Goal: Task Accomplishment & Management: Manage account settings

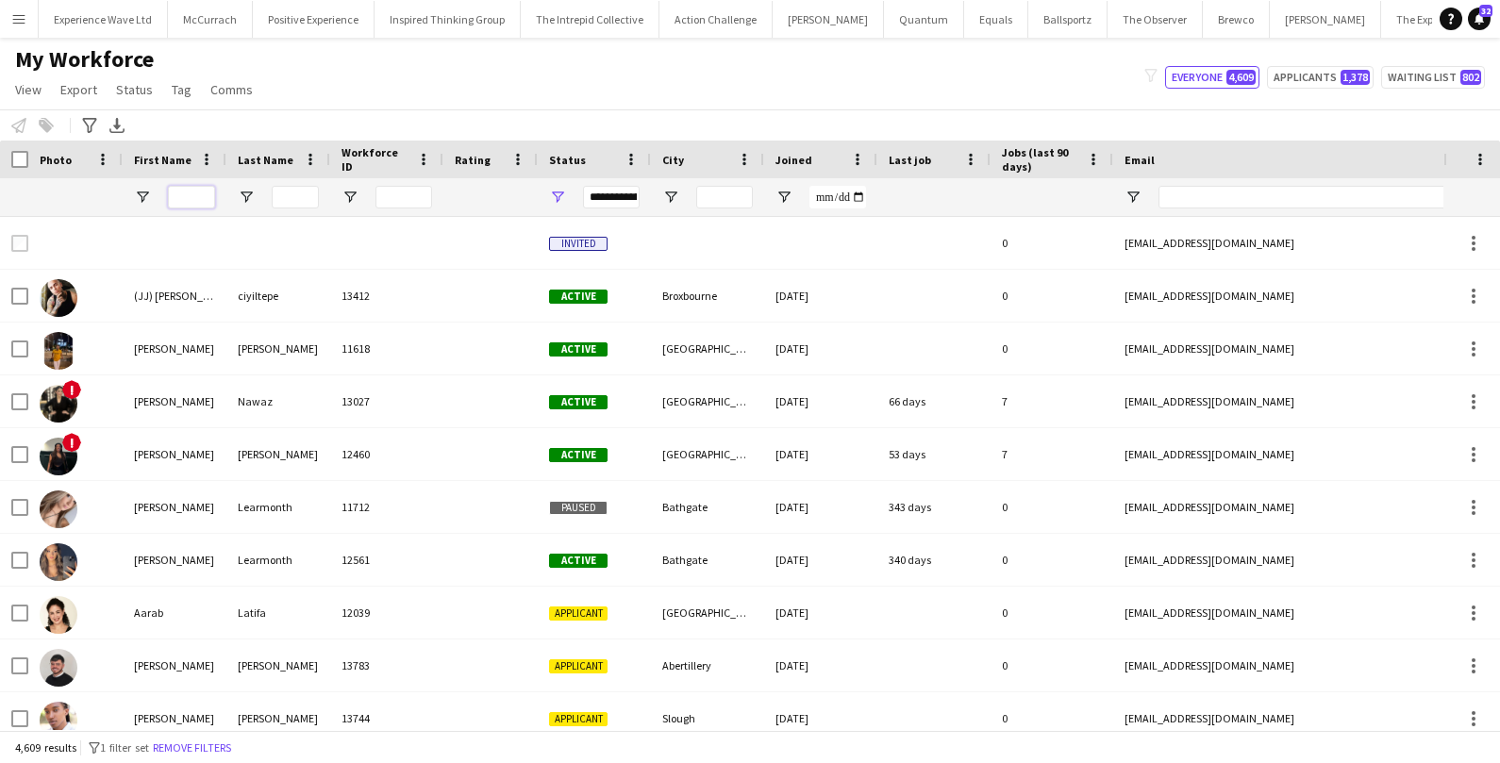
click at [196, 186] on input "First Name Filter Input" at bounding box center [191, 197] width 47 height 23
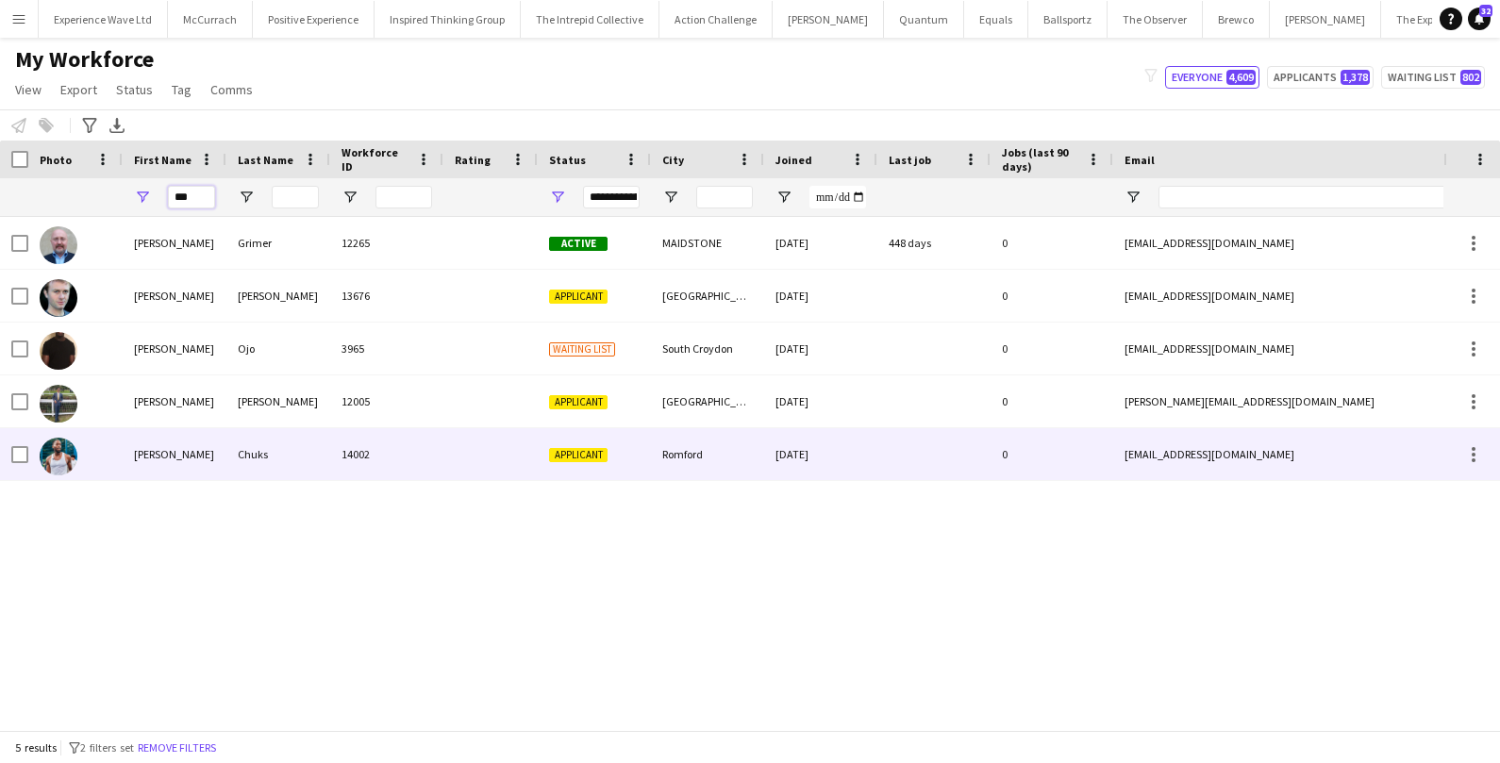
type input "***"
click at [158, 441] on div "[PERSON_NAME]" at bounding box center [175, 454] width 104 height 52
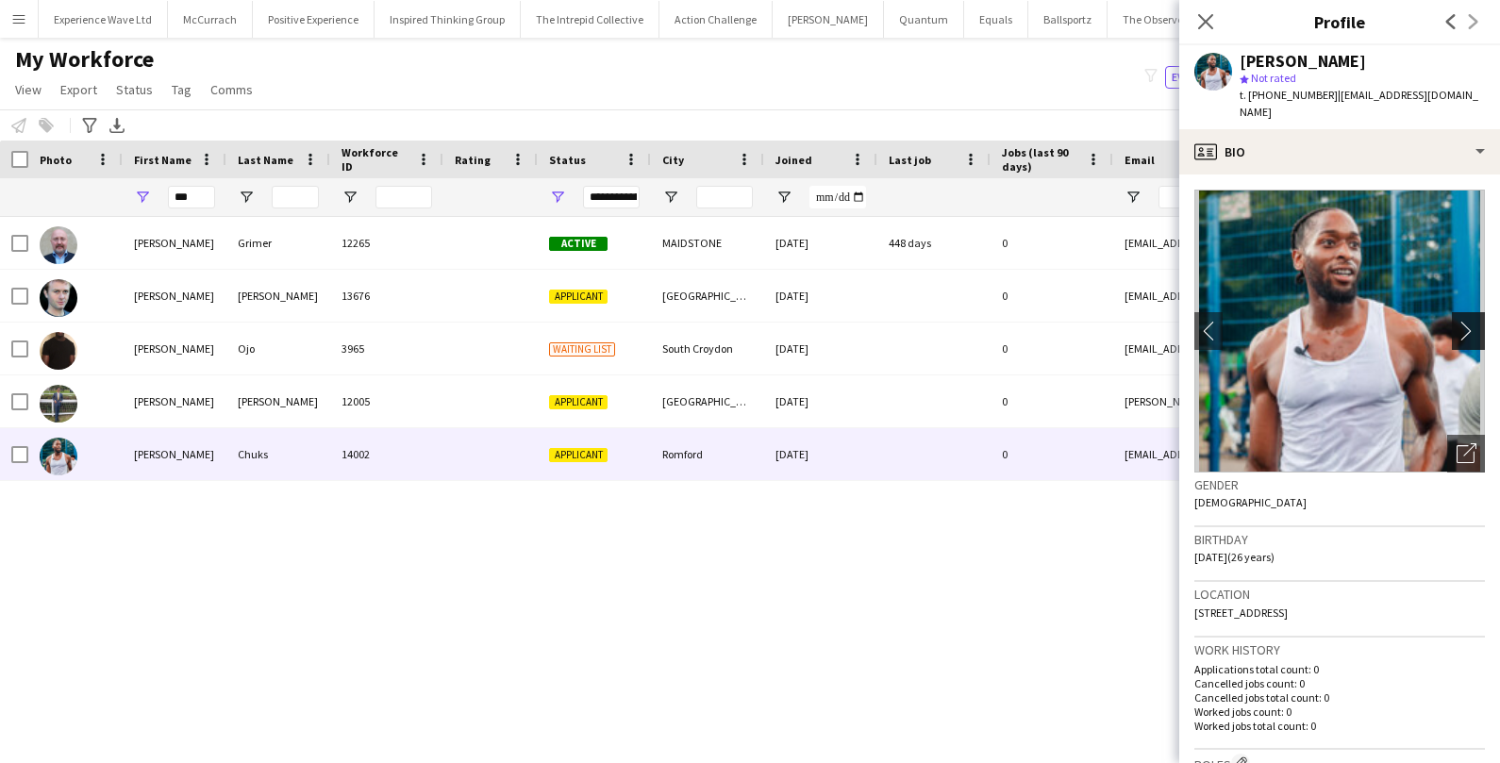
click at [1460, 325] on button "chevron-right" at bounding box center [1471, 331] width 38 height 38
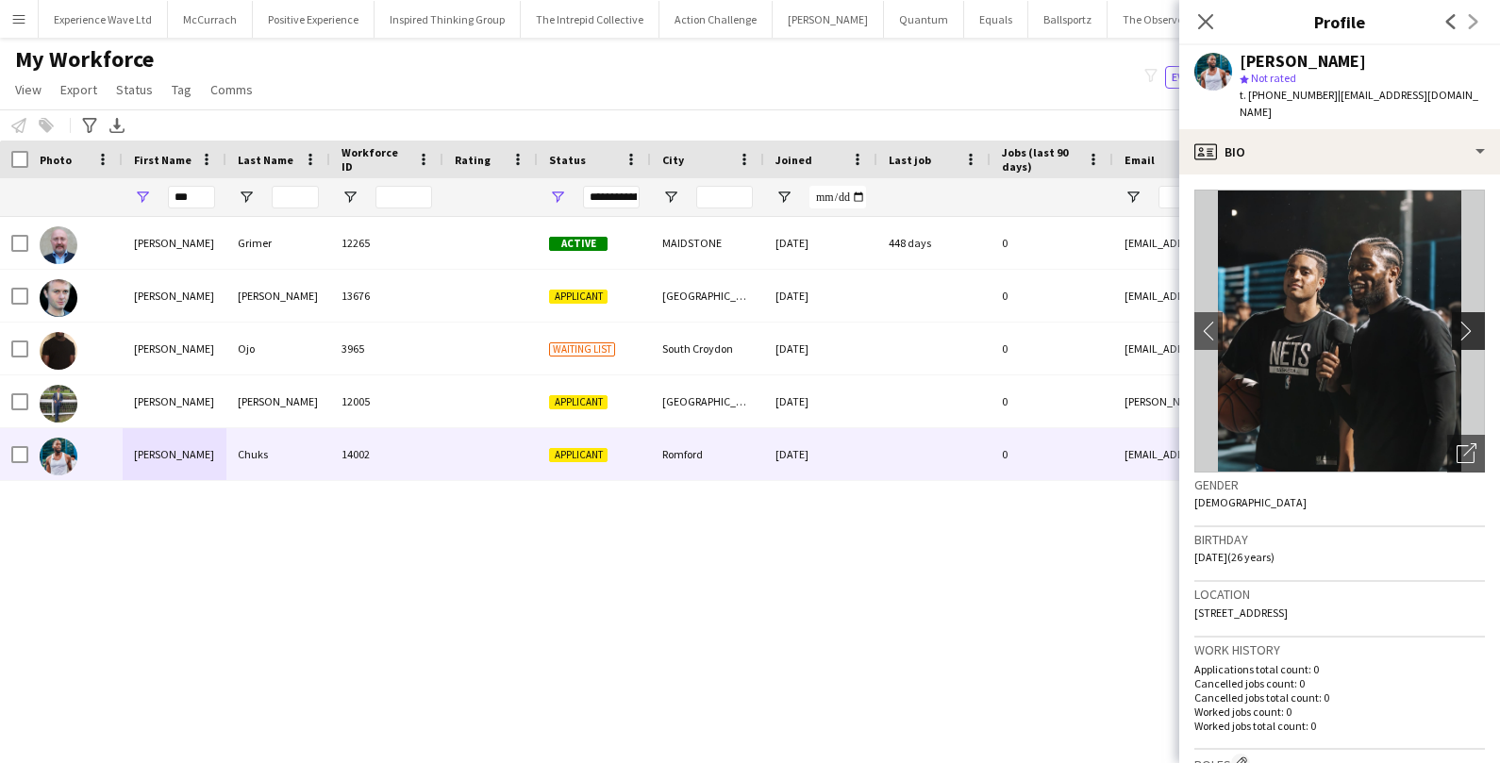
click at [1460, 325] on button "chevron-right" at bounding box center [1471, 331] width 38 height 38
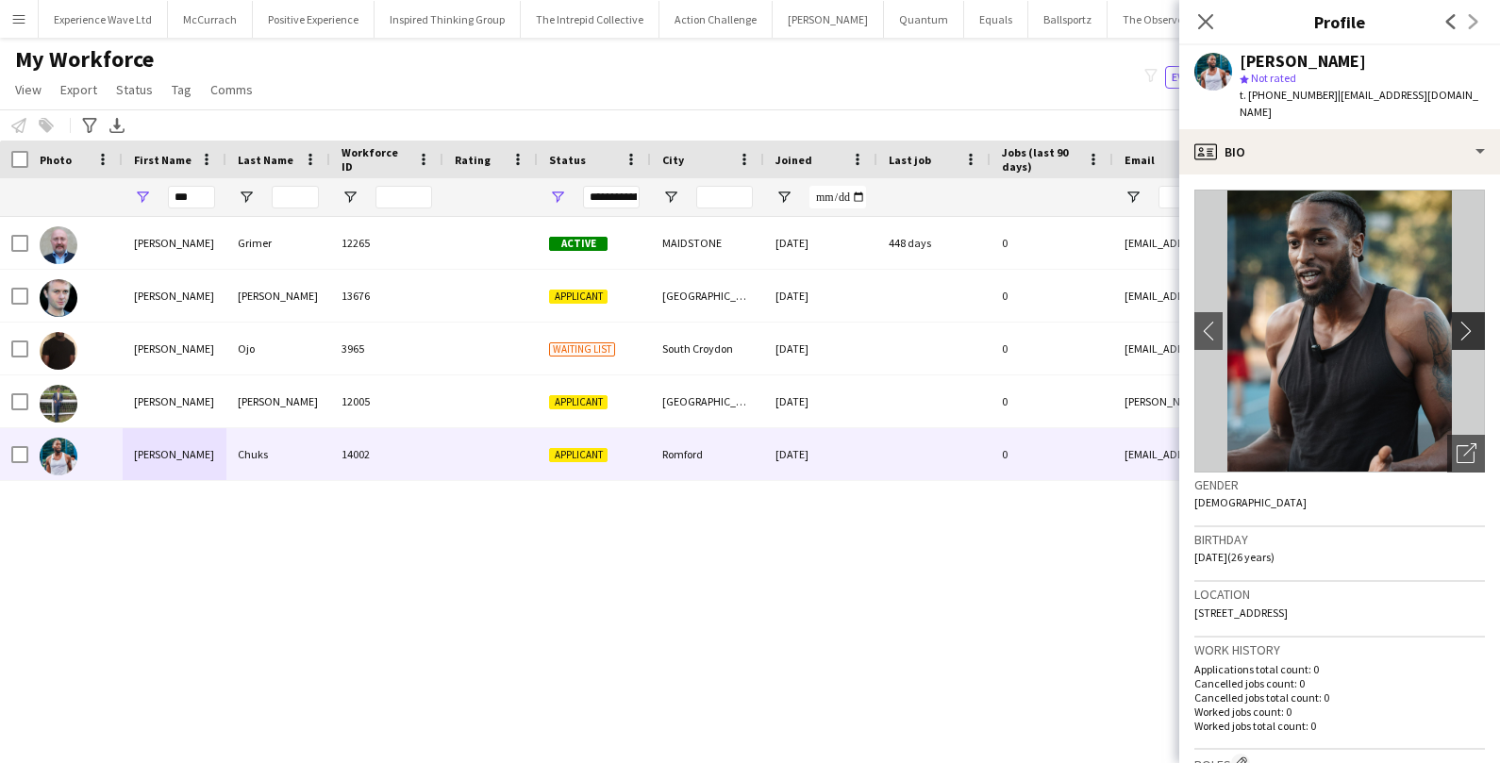
click at [1460, 326] on button "chevron-right" at bounding box center [1471, 331] width 38 height 38
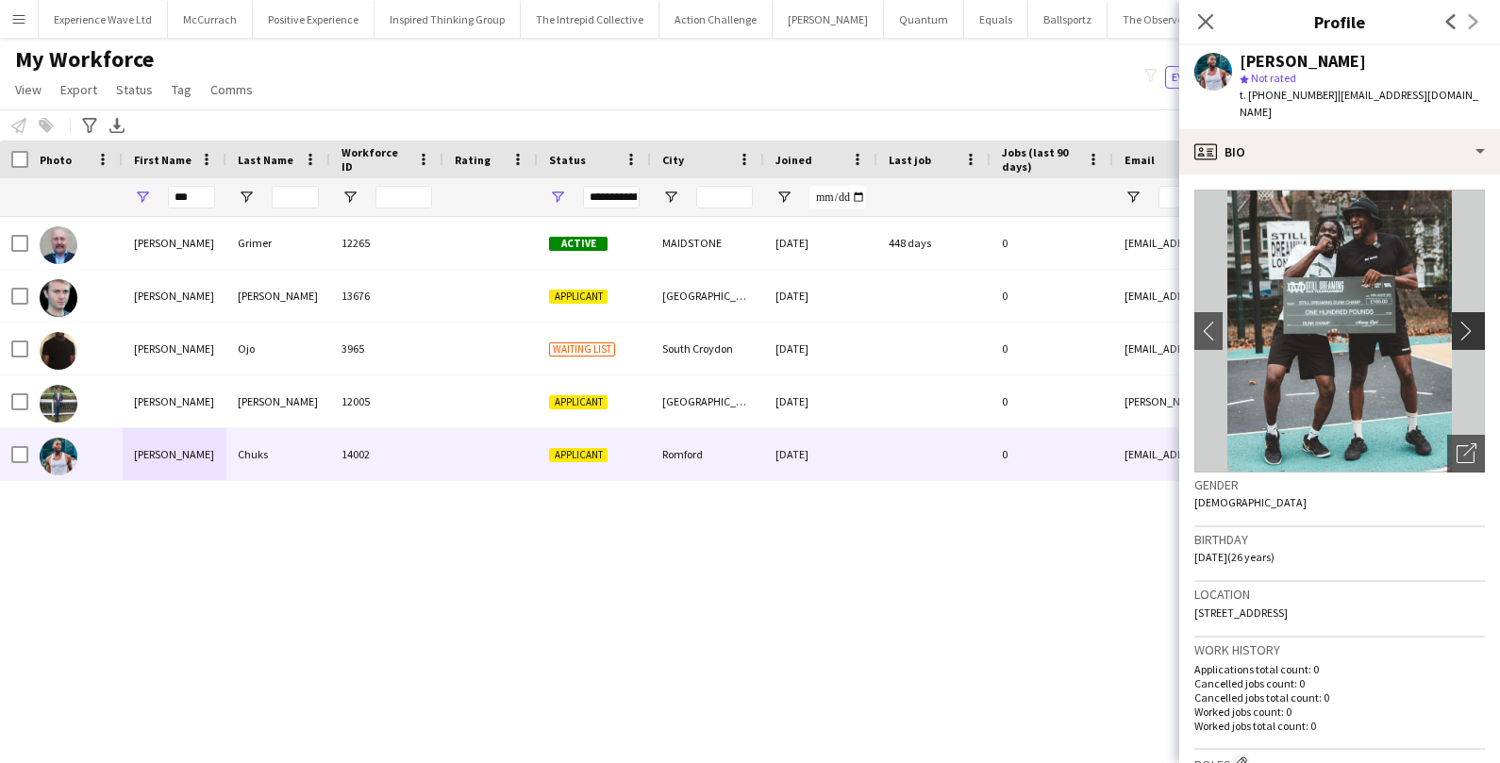
click at [1460, 326] on button "chevron-right" at bounding box center [1471, 331] width 38 height 38
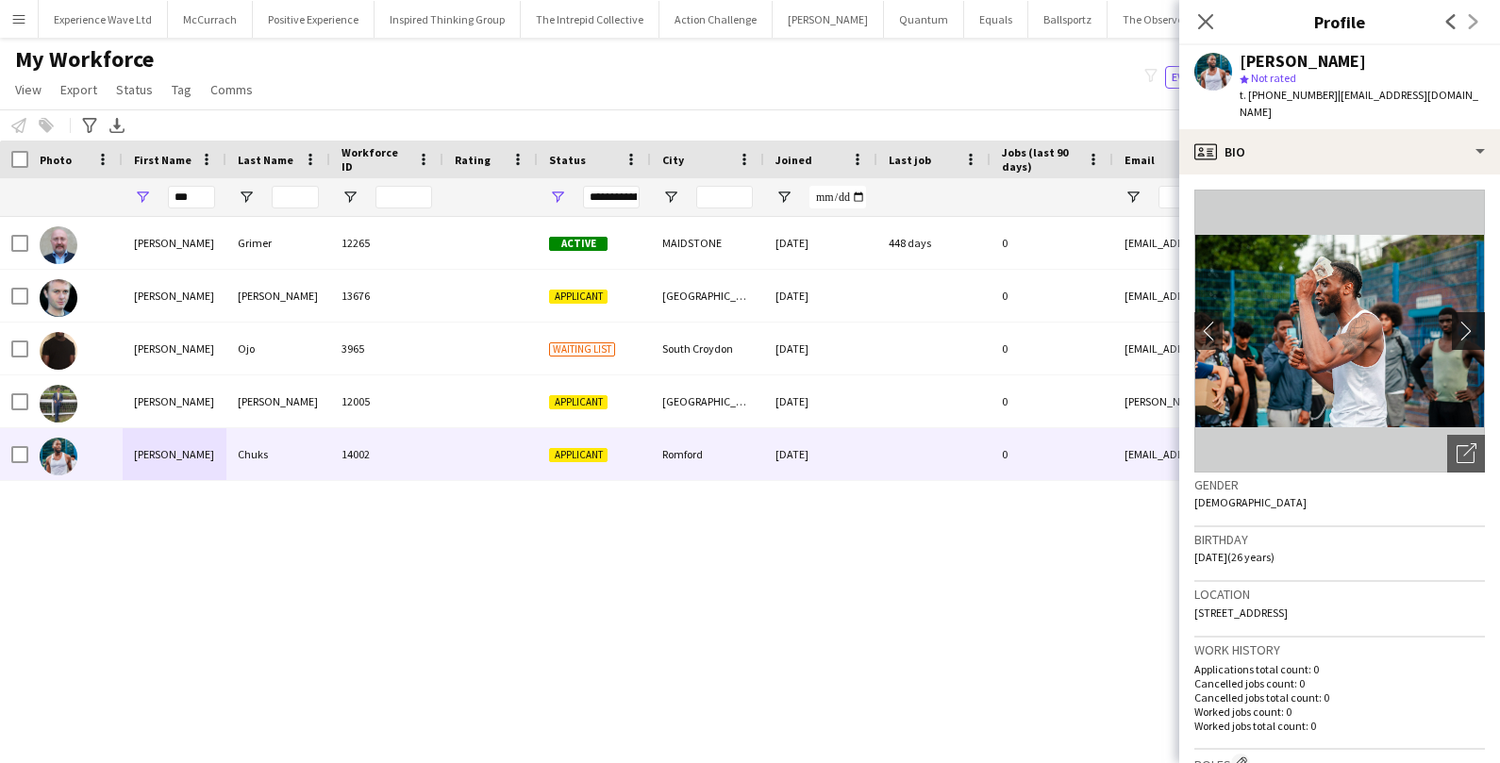
click at [1460, 327] on button "chevron-right" at bounding box center [1471, 331] width 38 height 38
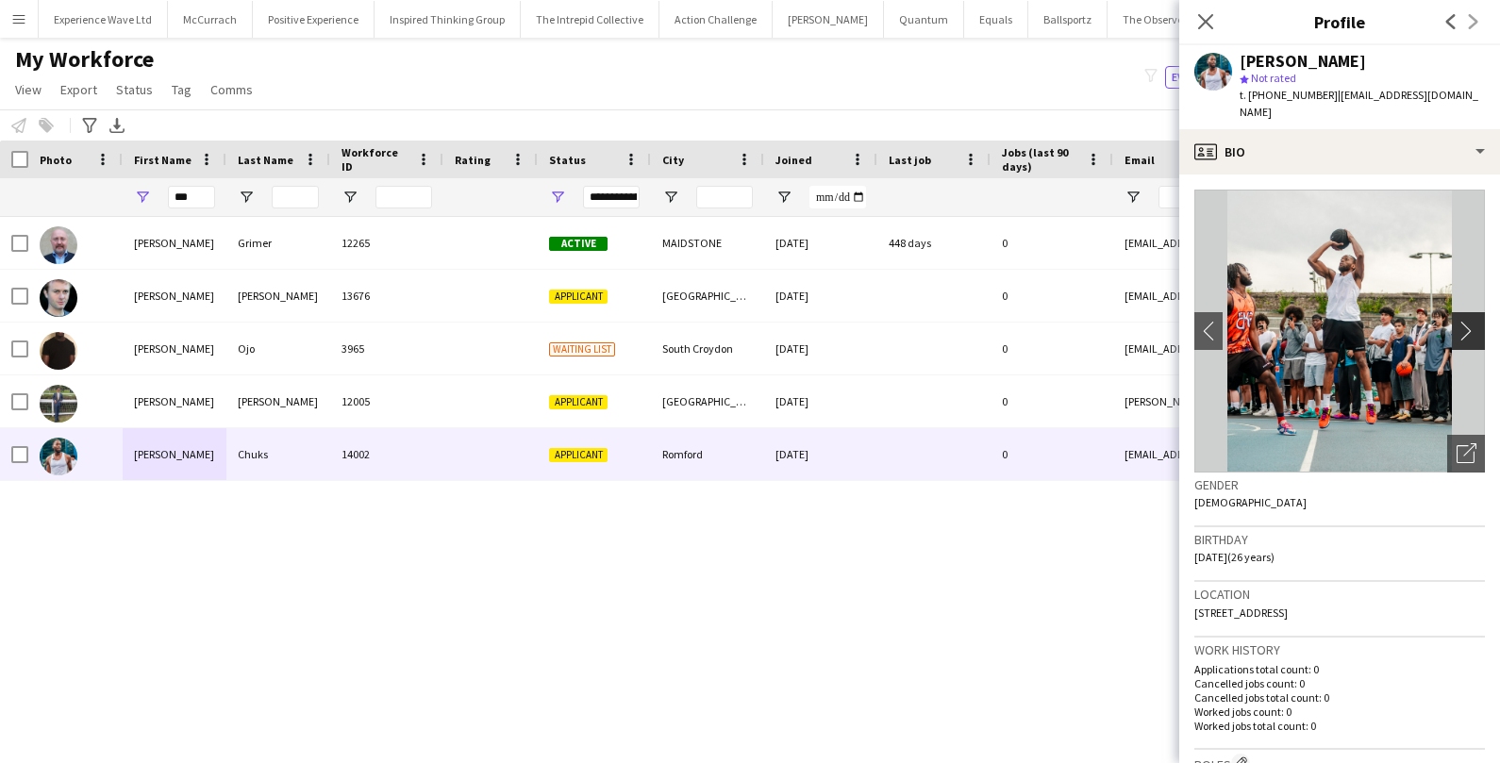
click at [1460, 327] on button "chevron-right" at bounding box center [1471, 331] width 38 height 38
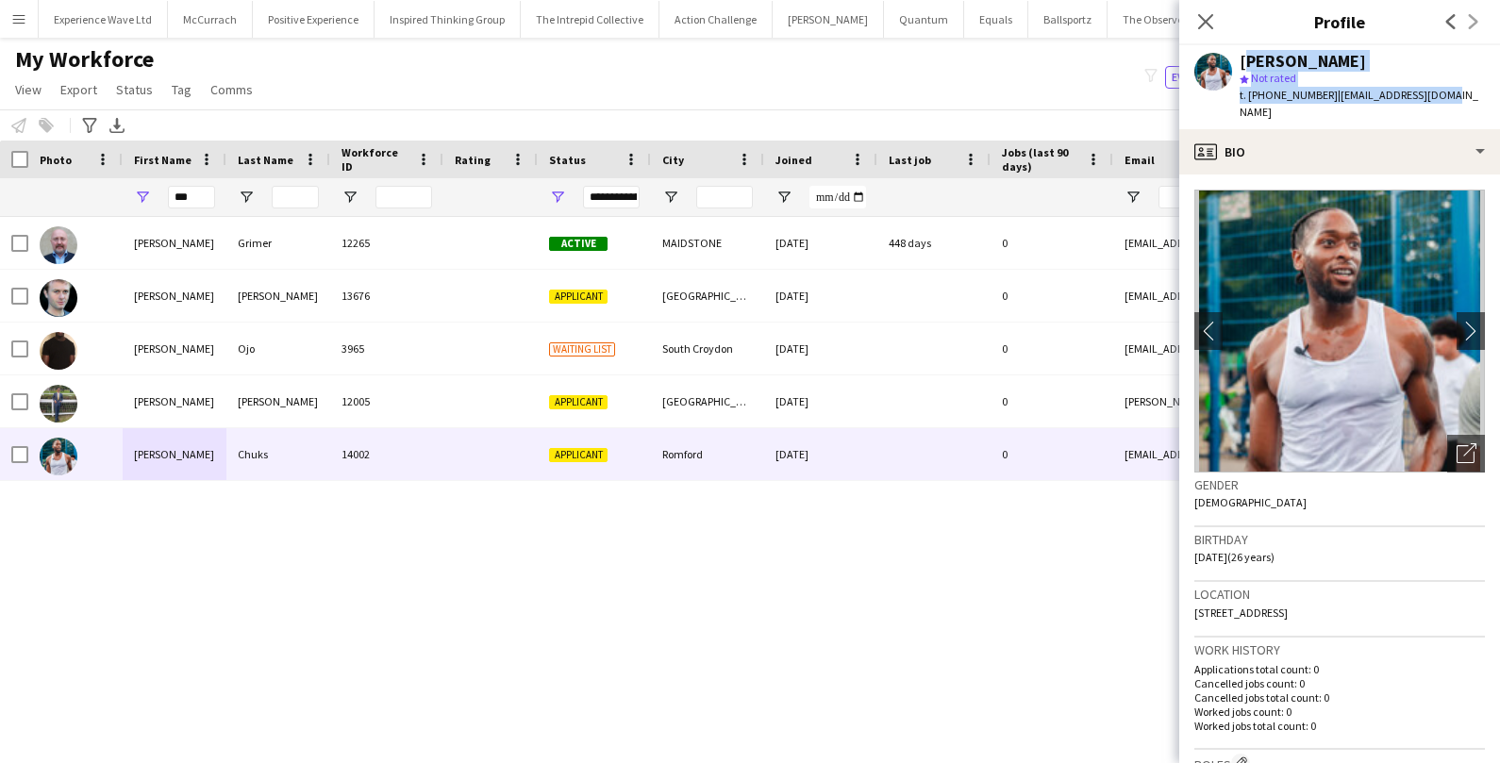
drag, startPoint x: 1243, startPoint y: 63, endPoint x: 1459, endPoint y: 107, distance: 220.4
click at [1460, 107] on div "[PERSON_NAME] star Not rated t. [PHONE_NUMBER] | [EMAIL_ADDRESS][DOMAIN_NAME]" at bounding box center [1339, 87] width 321 height 84
copy div "[PERSON_NAME] star Not rated t. [PHONE_NUMBER] | [EMAIL_ADDRESS][DOMAIN_NAME]"
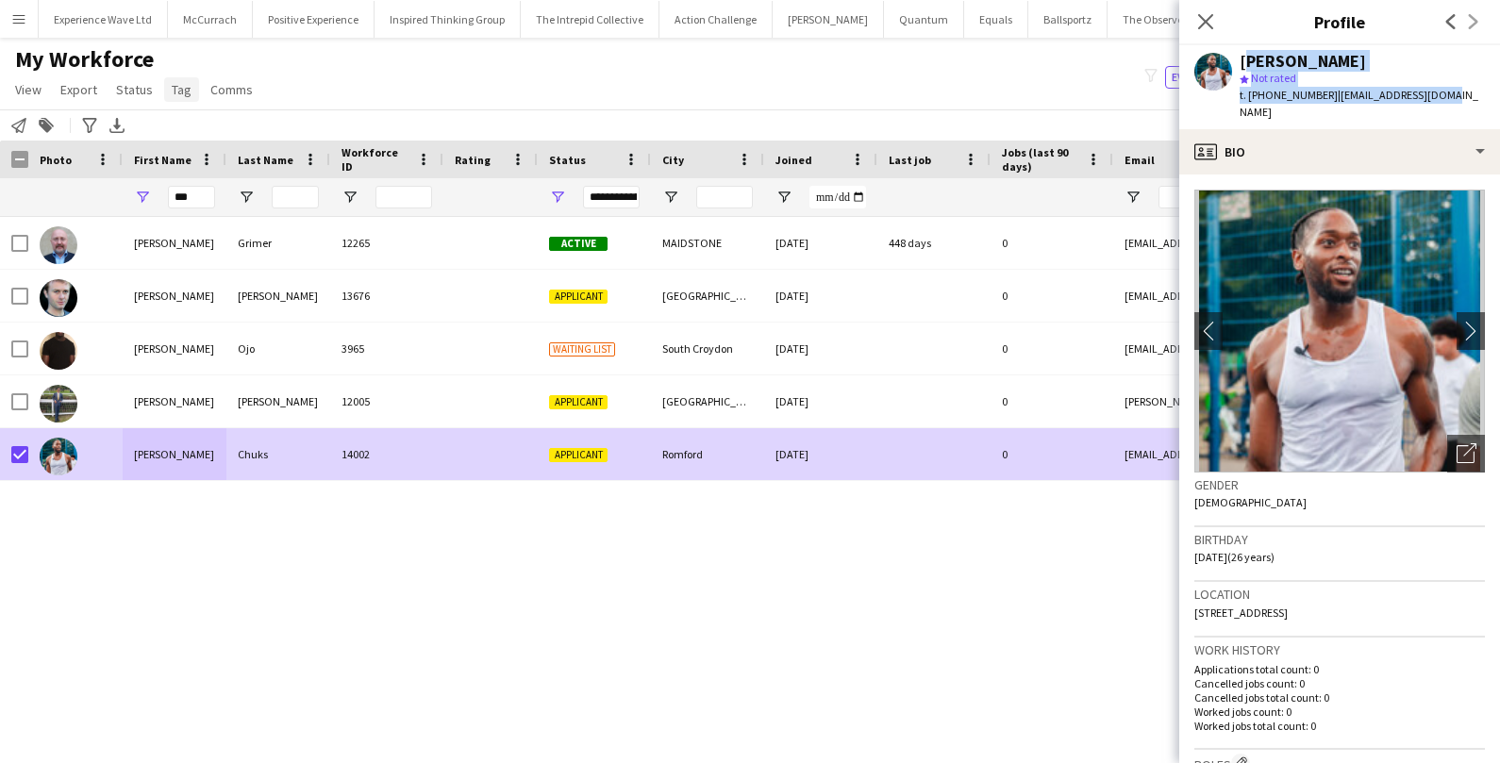
click at [180, 82] on span "Tag" at bounding box center [182, 89] width 20 height 17
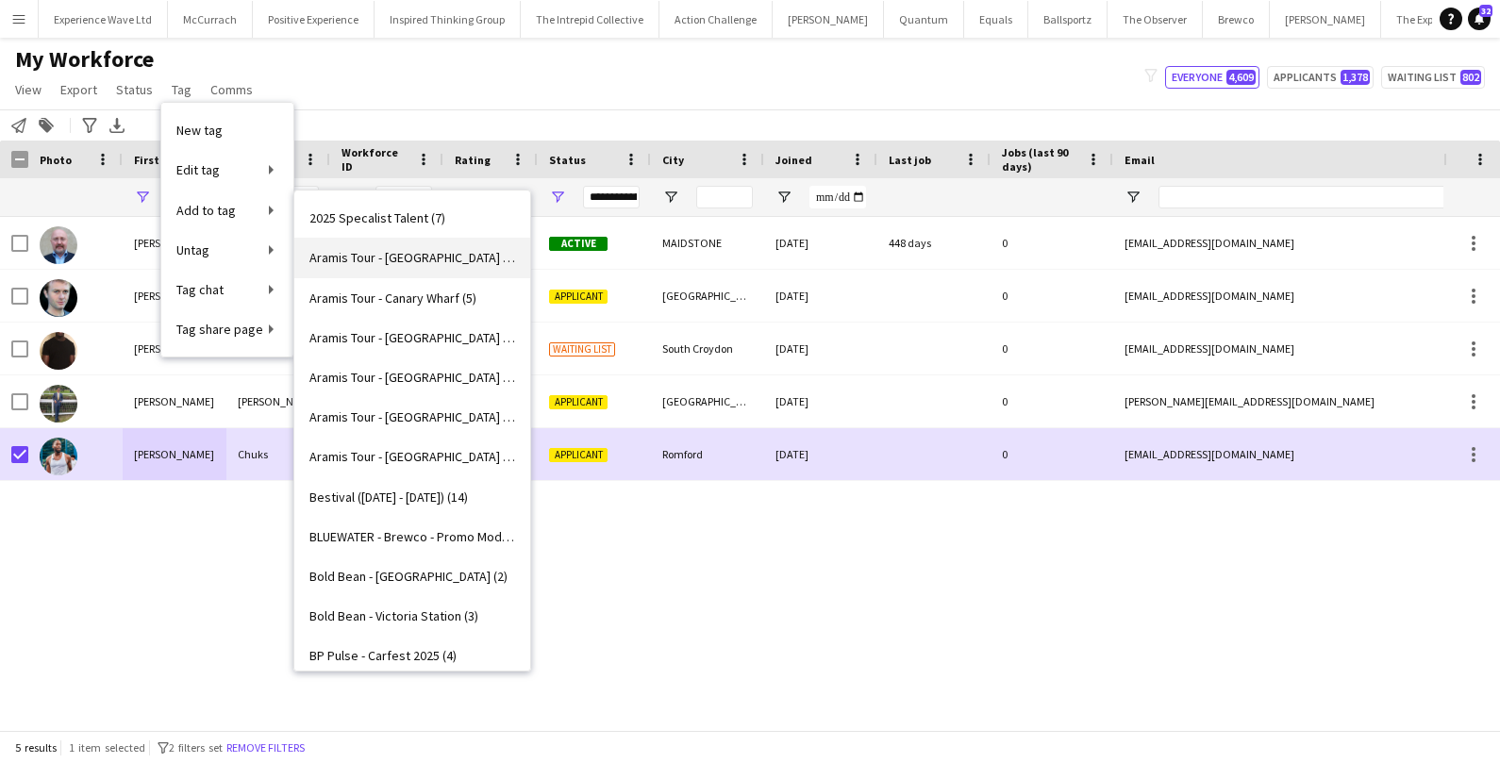
click at [426, 258] on span "Aramis Tour - [GEOGRAPHIC_DATA] (5)" at bounding box center [412, 257] width 206 height 17
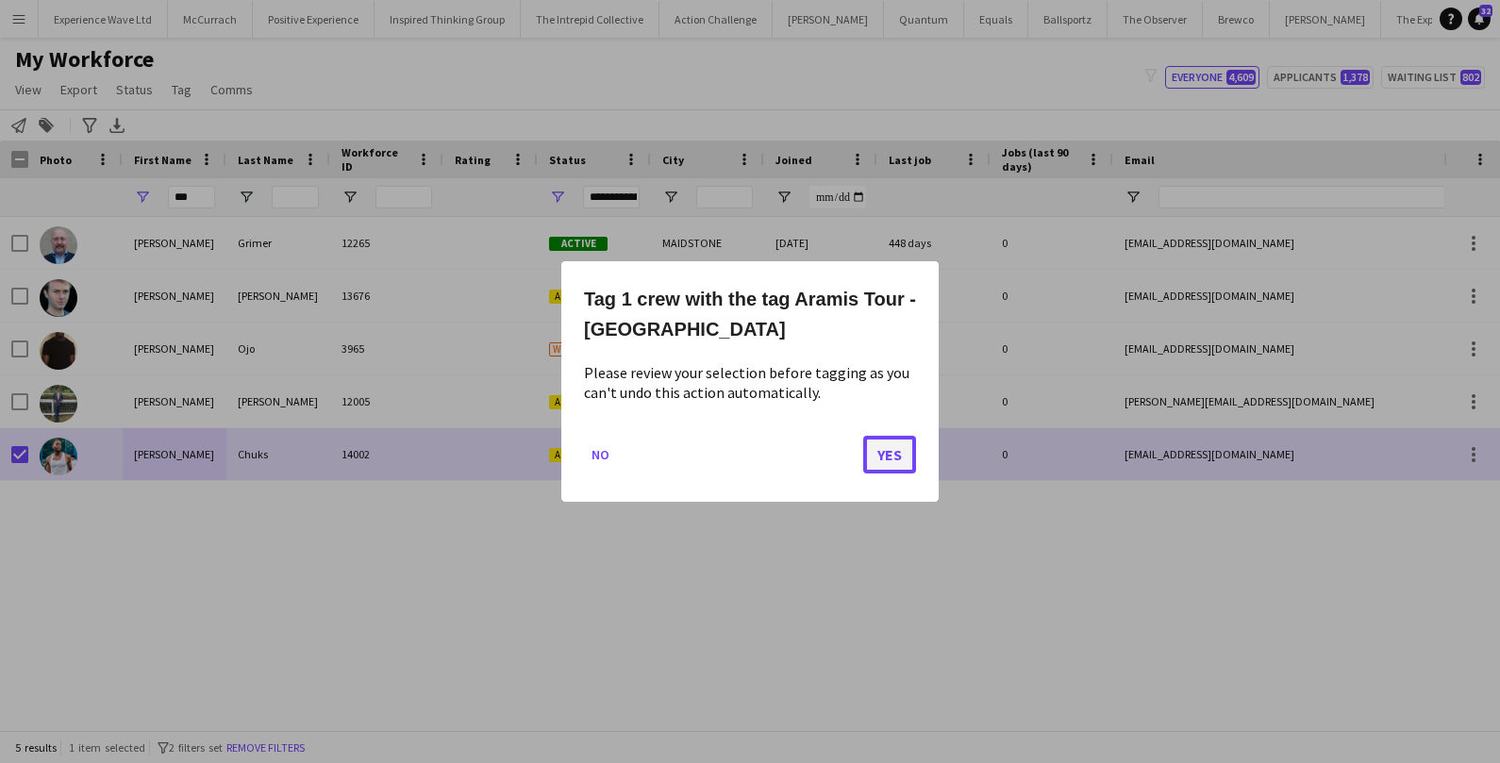
click at [889, 465] on button "Yes" at bounding box center [889, 455] width 53 height 38
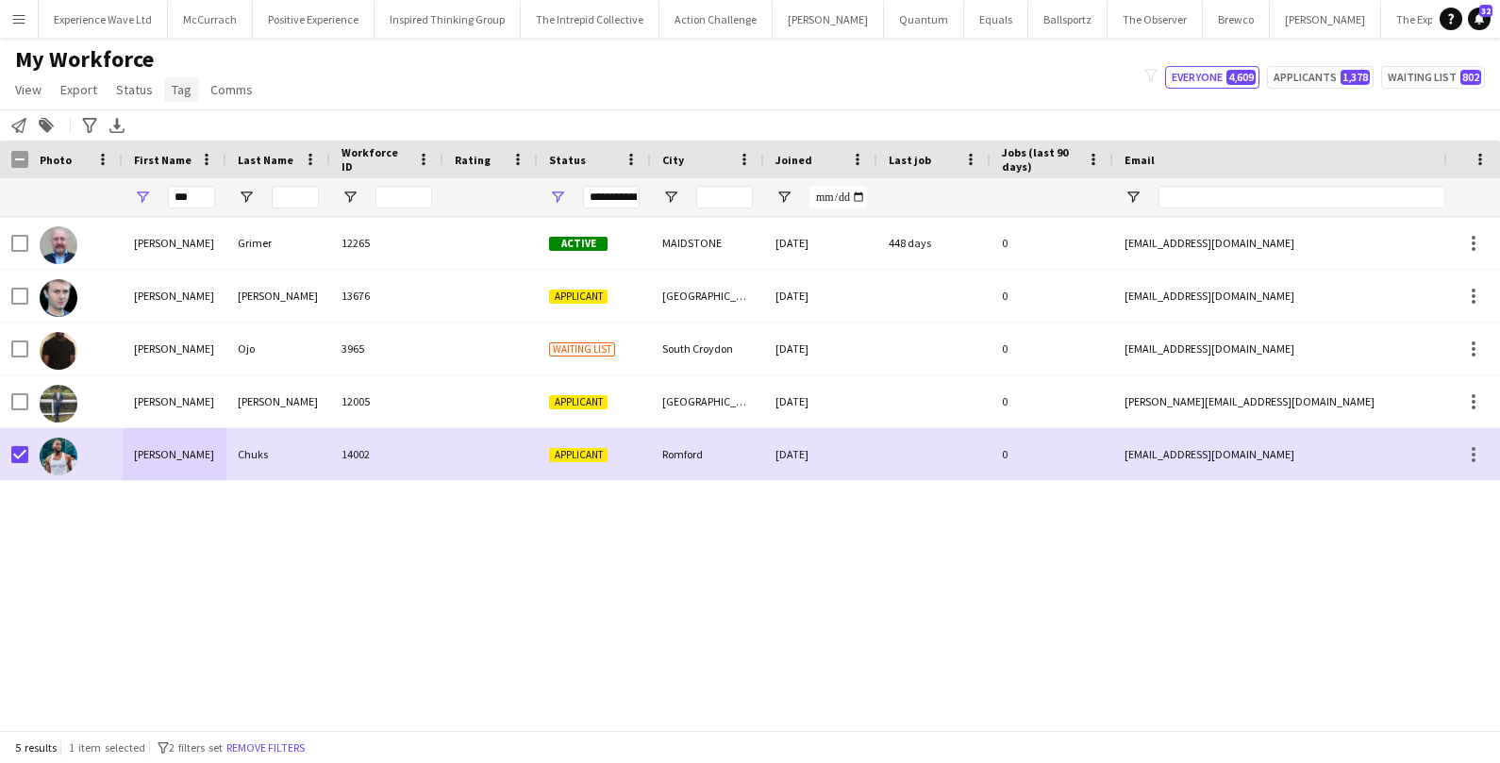
click at [164, 89] on link "Tag" at bounding box center [181, 89] width 35 height 25
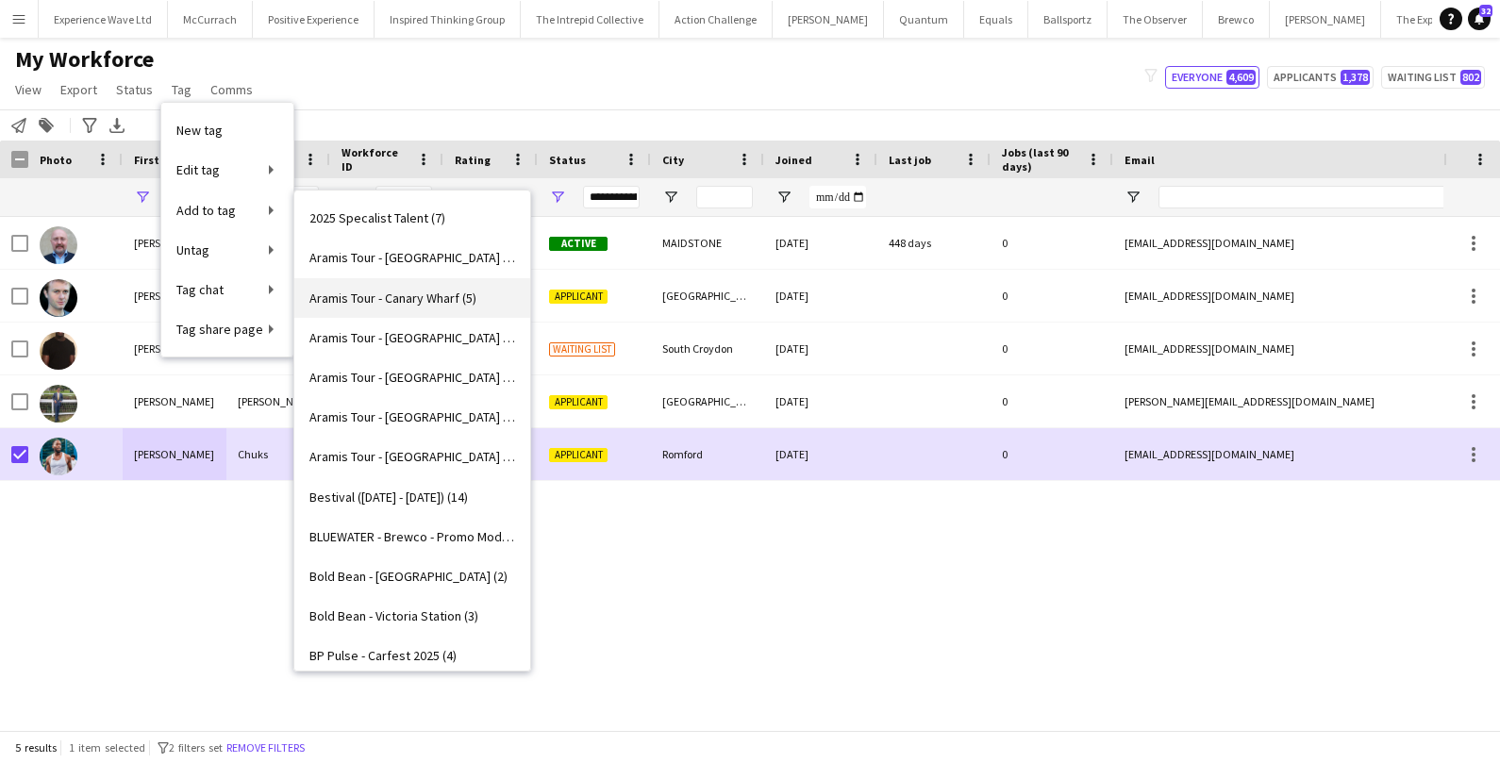
click at [426, 291] on span "Aramis Tour - Canary Wharf (5)" at bounding box center [392, 298] width 167 height 17
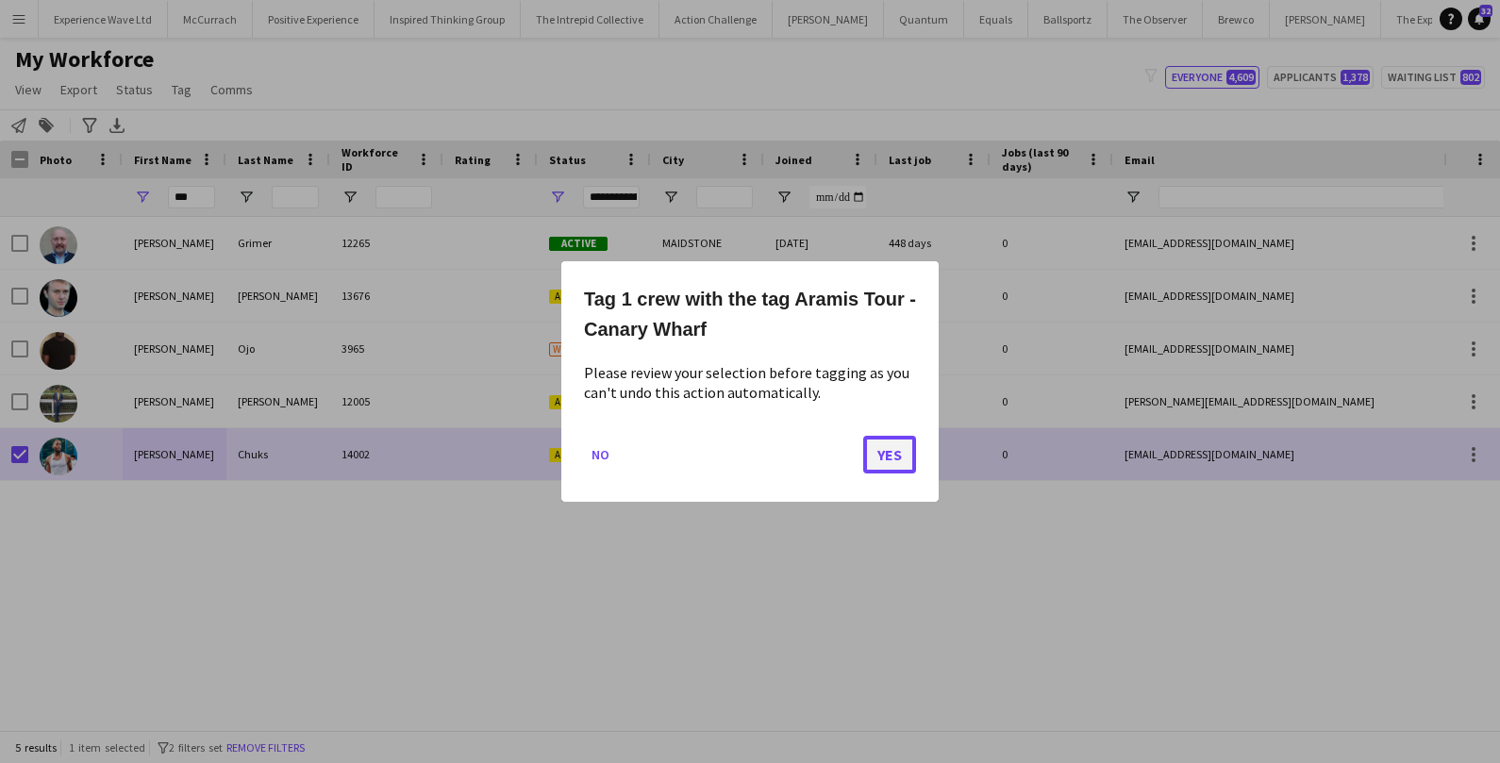
click at [886, 448] on button "Yes" at bounding box center [889, 455] width 53 height 38
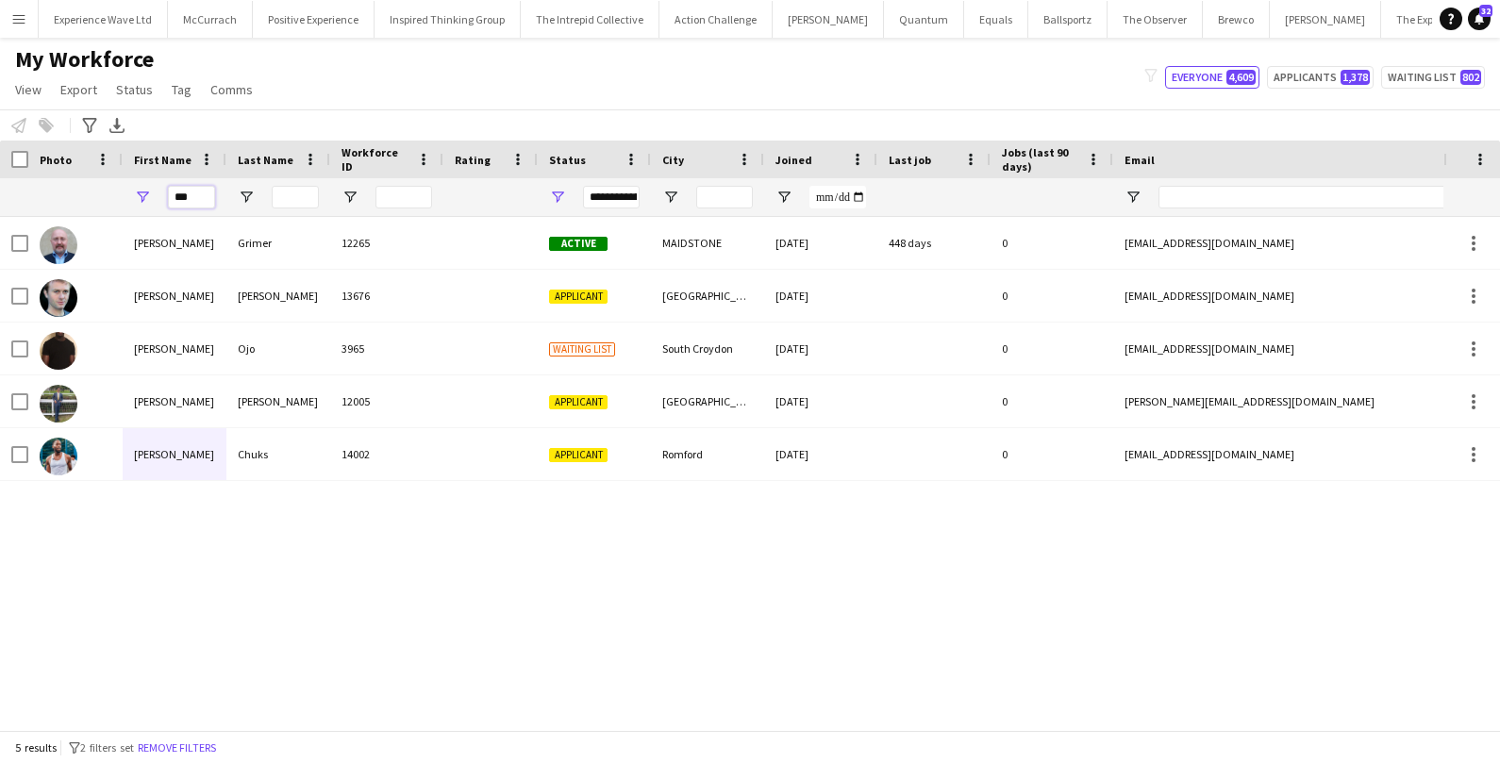
drag, startPoint x: 194, startPoint y: 197, endPoint x: 98, endPoint y: 192, distance: 96.3
click at [98, 192] on div "***" at bounding box center [1022, 197] width 2045 height 38
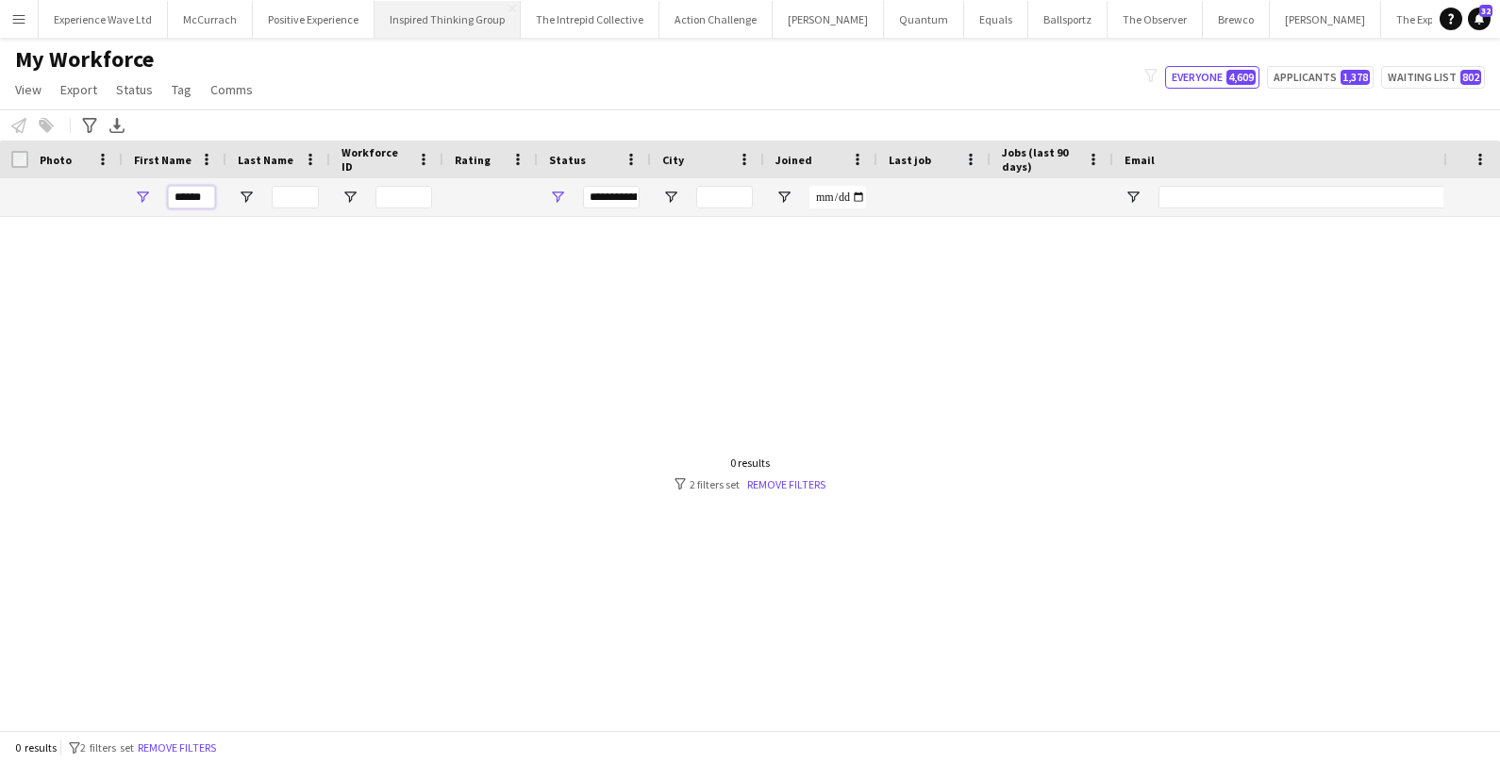
type input "******"
